Goal: Find specific page/section: Find specific page/section

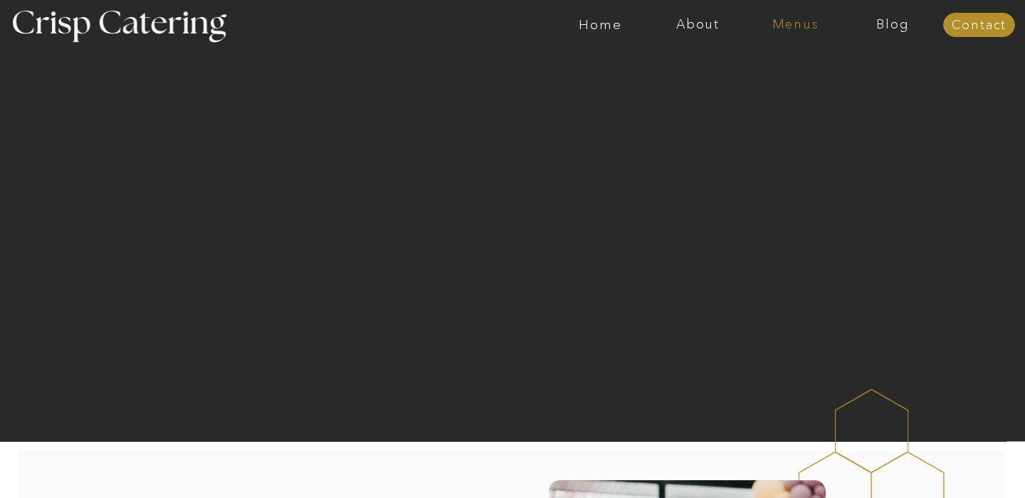
click at [775, 19] on nav "Menus" at bounding box center [795, 25] width 97 height 14
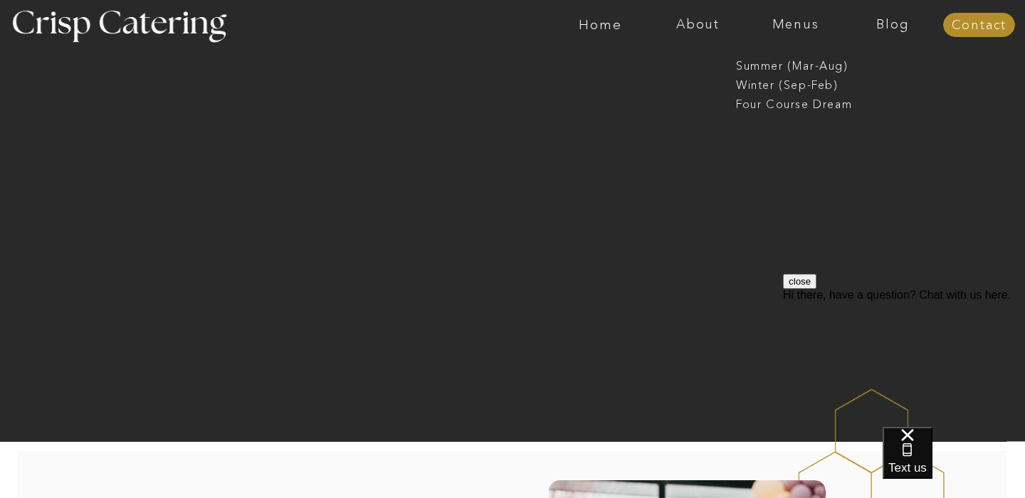
click at [775, 19] on nav "Menus" at bounding box center [795, 25] width 97 height 14
click at [776, 26] on nav "Menus" at bounding box center [795, 25] width 97 height 14
click at [801, 82] on nav "Winter (Sep-Feb)" at bounding box center [794, 84] width 117 height 14
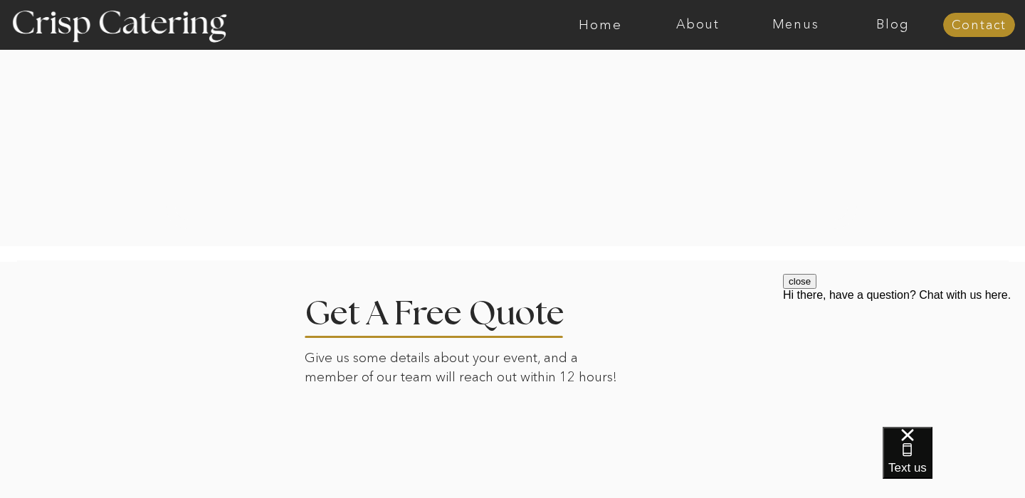
scroll to position [3237, 0]
